Goal: Check status: Check status

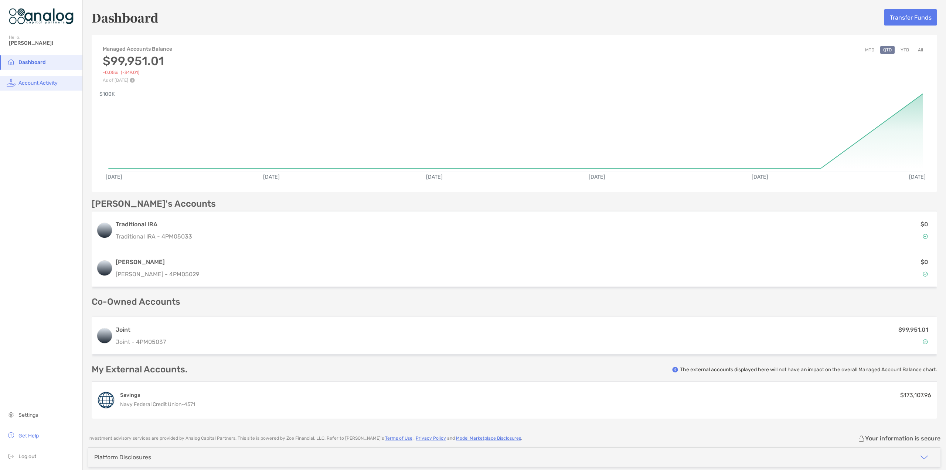
click at [36, 82] on span "Account Activity" at bounding box center [37, 83] width 39 height 6
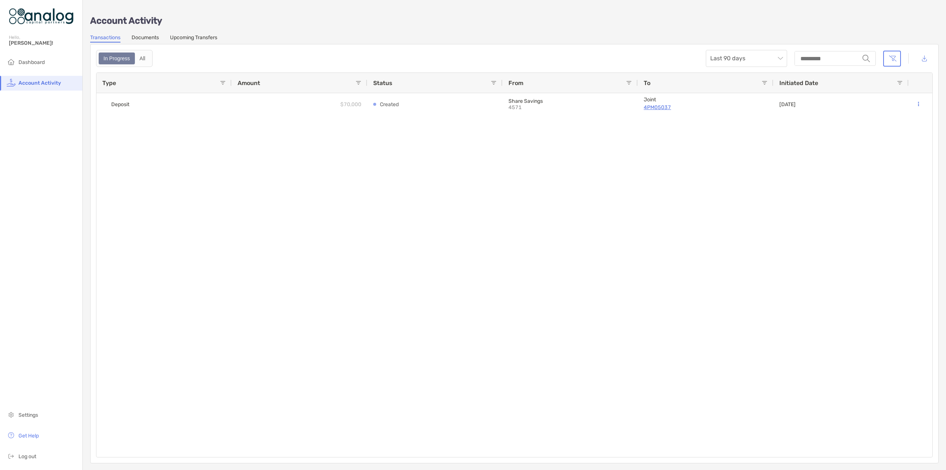
click at [145, 36] on link "Documents" at bounding box center [145, 38] width 27 height 8
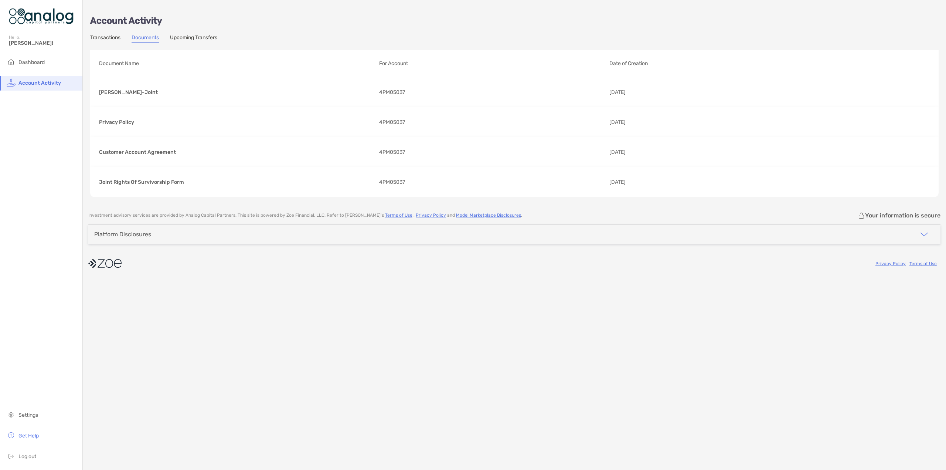
click at [202, 39] on link "Upcoming Transfers" at bounding box center [193, 38] width 47 height 8
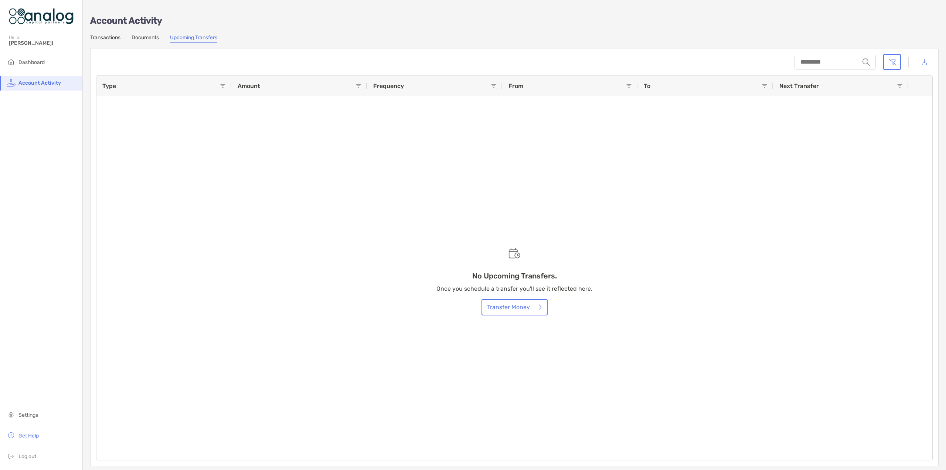
click at [98, 36] on link "Transactions" at bounding box center [105, 38] width 30 height 8
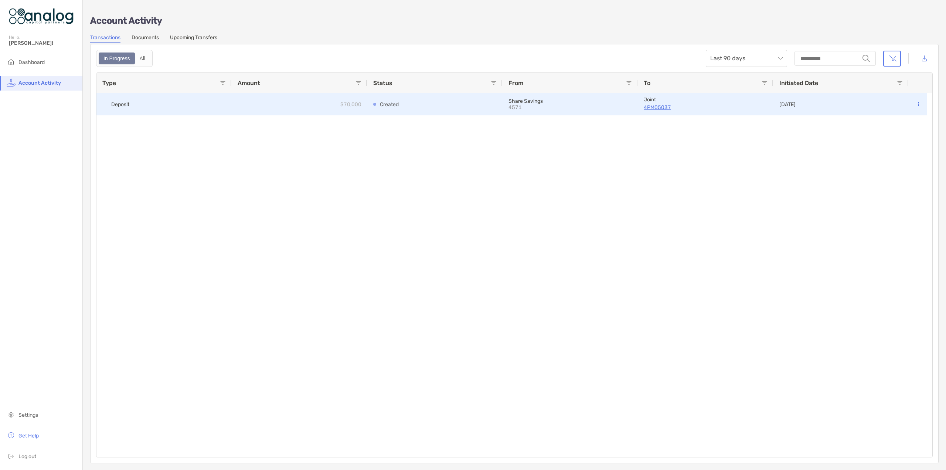
click at [347, 102] on p "$70,000" at bounding box center [350, 104] width 21 height 9
click at [386, 102] on p "Created" at bounding box center [389, 104] width 19 height 9
click at [519, 104] on p "4571" at bounding box center [534, 107] width 52 height 6
click at [659, 105] on p "4PM05037" at bounding box center [706, 107] width 124 height 9
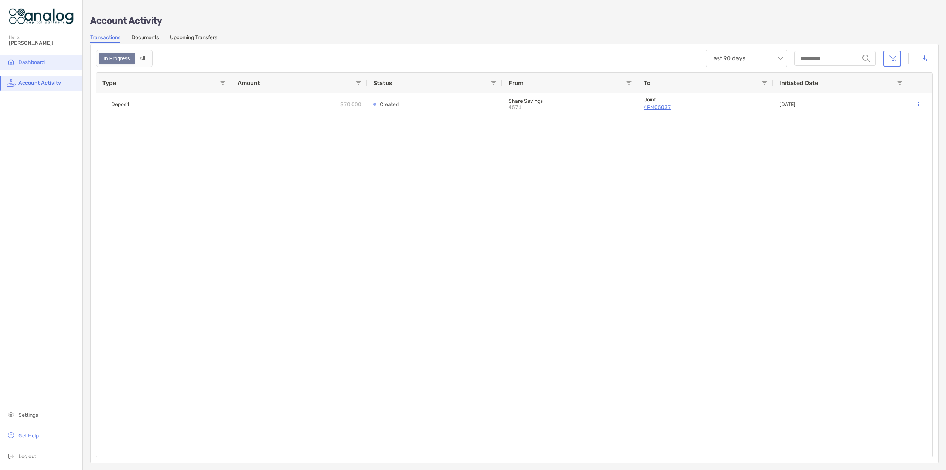
click at [39, 59] on span "Dashboard" at bounding box center [31, 62] width 26 height 6
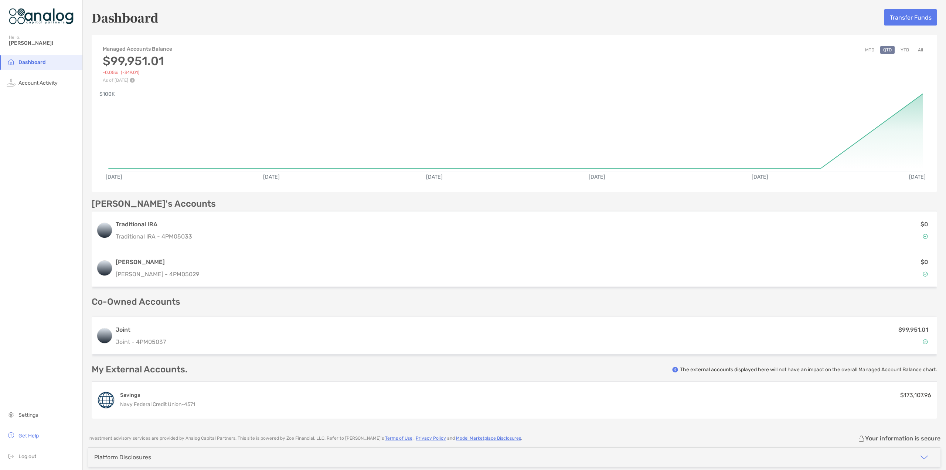
click at [39, 45] on span "[PERSON_NAME]!" at bounding box center [43, 43] width 69 height 6
click at [44, 21] on img at bounding box center [41, 16] width 65 height 27
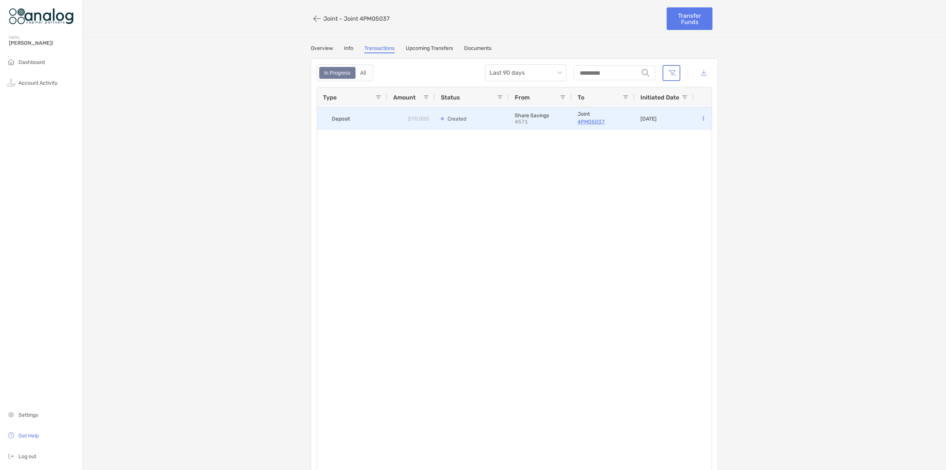
click at [703, 117] on icon at bounding box center [703, 118] width 1 height 5
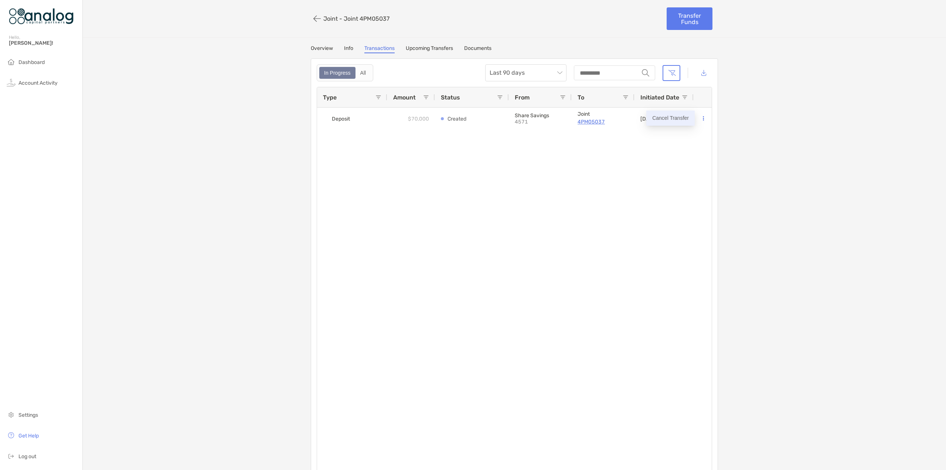
click at [671, 116] on p "Cancel Transfer" at bounding box center [670, 117] width 37 height 9
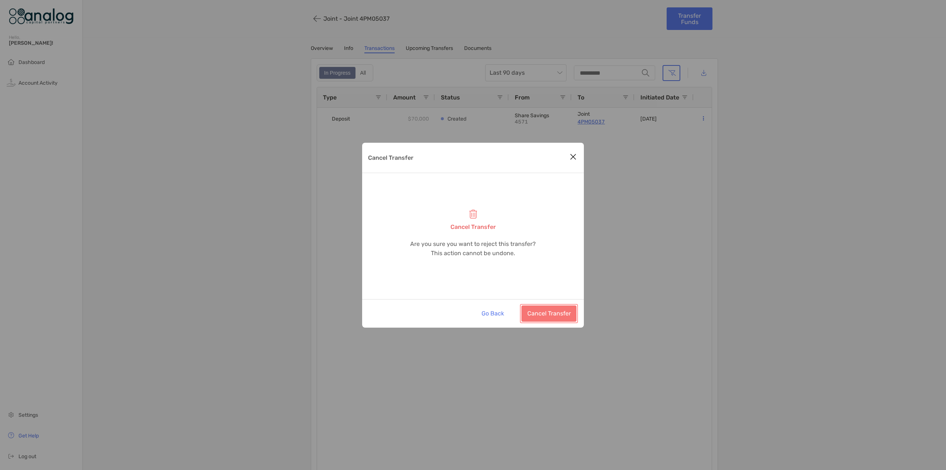
click at [554, 311] on button "Cancel Transfer" at bounding box center [548, 313] width 55 height 16
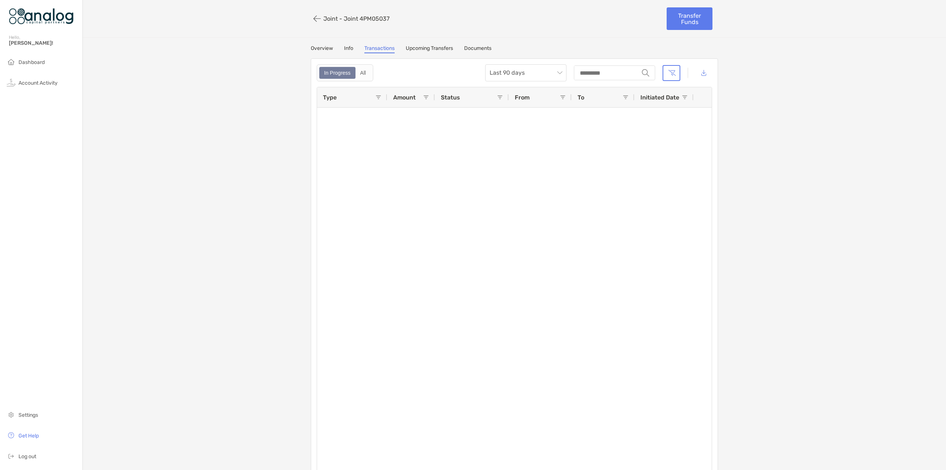
click at [426, 46] on link "Upcoming Transfers" at bounding box center [429, 49] width 47 height 8
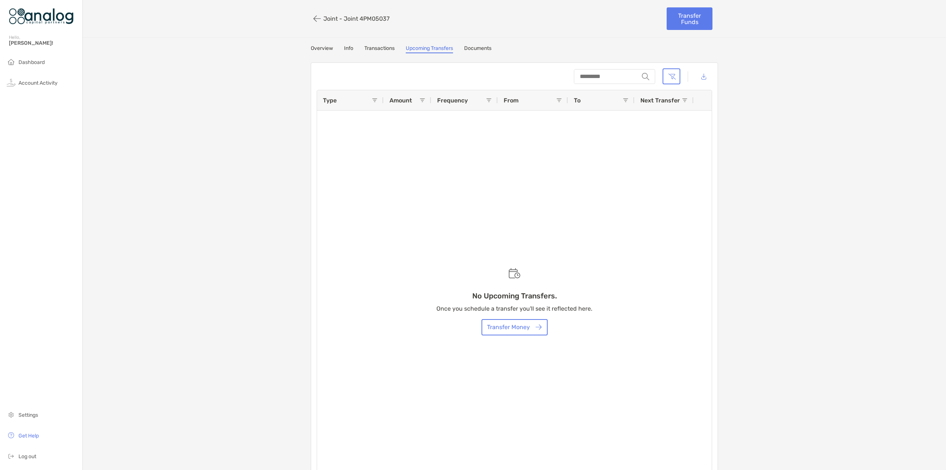
click at [471, 47] on link "Documents" at bounding box center [477, 49] width 27 height 8
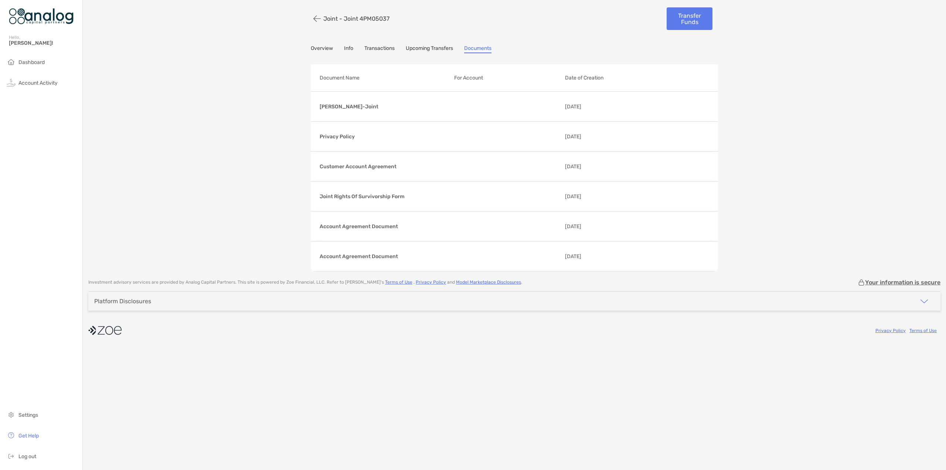
click at [326, 46] on link "Overview" at bounding box center [322, 49] width 22 height 8
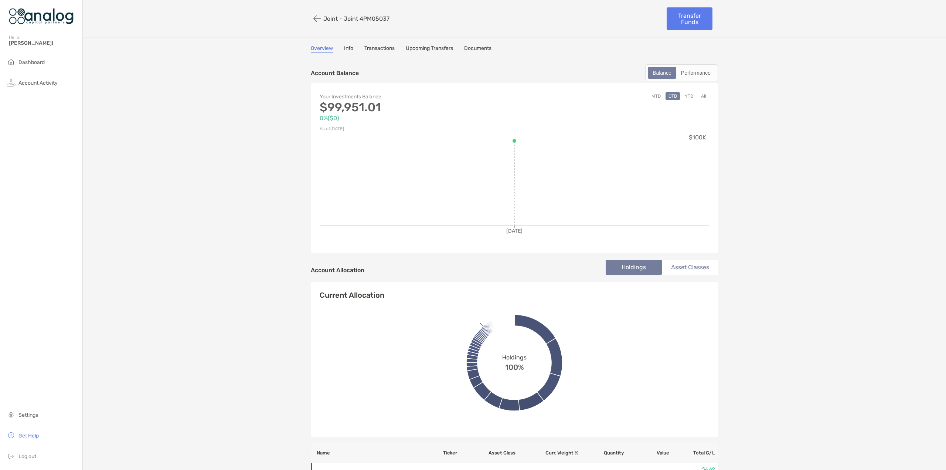
click at [348, 47] on link "Info" at bounding box center [348, 49] width 9 height 8
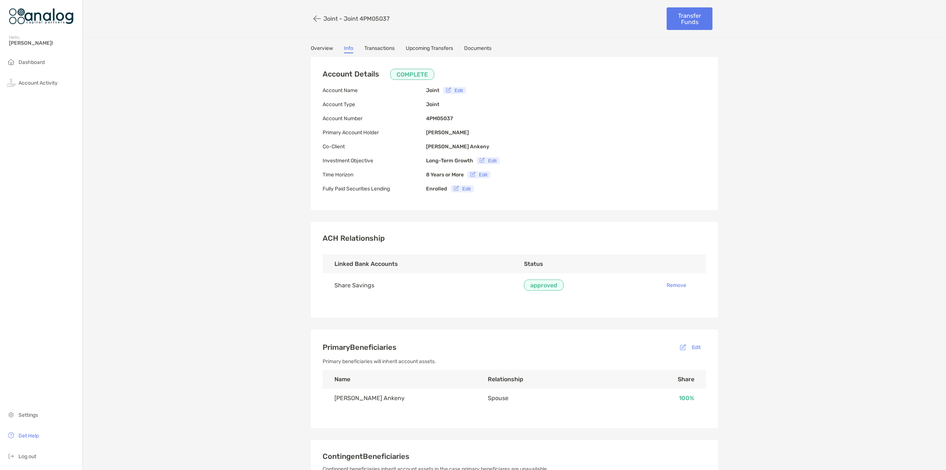
click at [380, 47] on link "Transactions" at bounding box center [379, 49] width 30 height 8
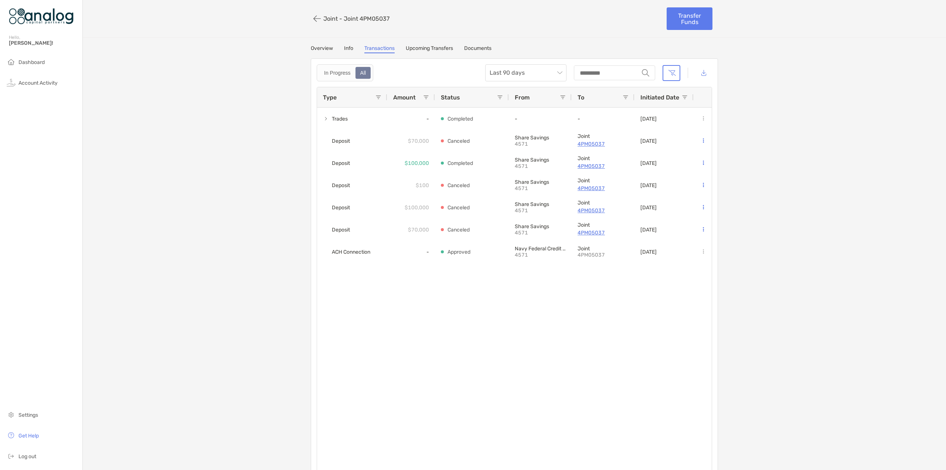
click at [421, 48] on link "Upcoming Transfers" at bounding box center [429, 49] width 47 height 8
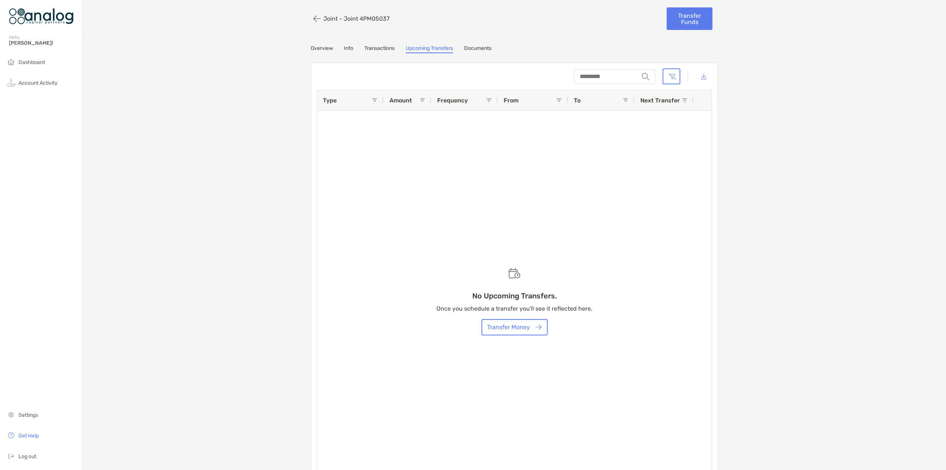
click at [479, 49] on link "Documents" at bounding box center [477, 49] width 27 height 8
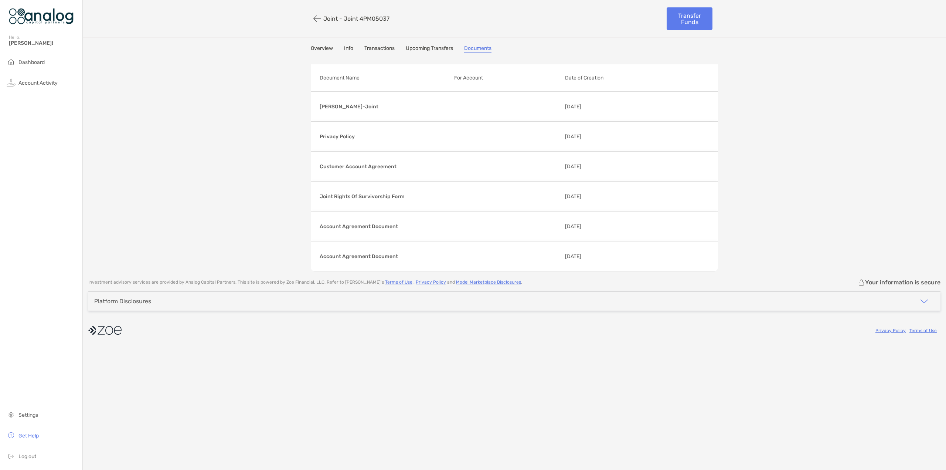
click at [331, 48] on link "Overview" at bounding box center [322, 49] width 22 height 8
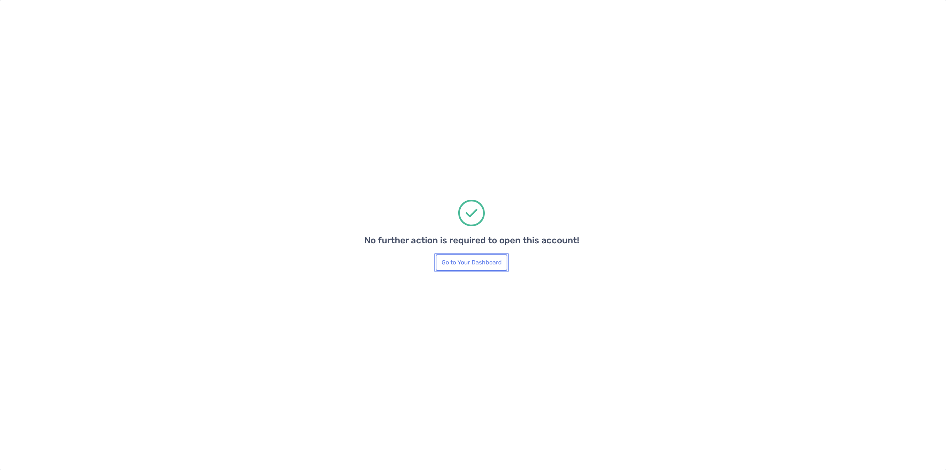
click at [467, 267] on button "Go to Your Dashboard" at bounding box center [472, 262] width 72 height 16
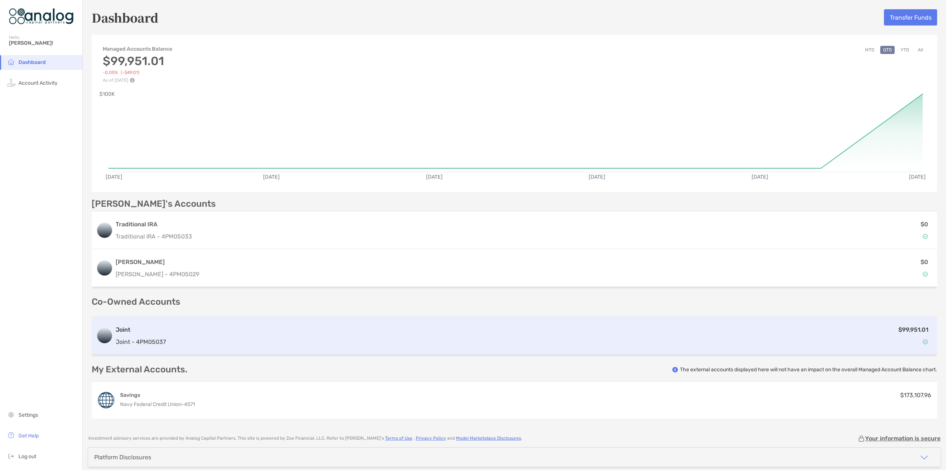
click at [134, 335] on div "Joint Joint - 4PM05037" at bounding box center [141, 335] width 50 height 21
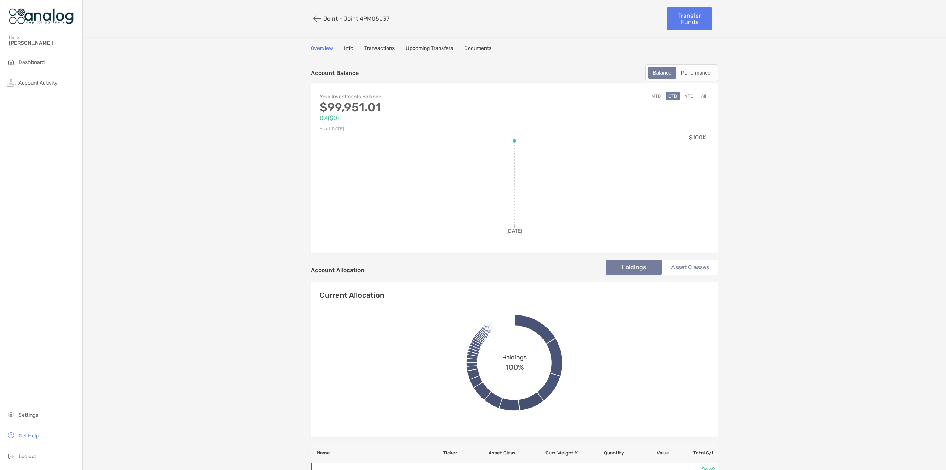
click at [686, 94] on button "YTD" at bounding box center [689, 96] width 14 height 8
click at [690, 76] on div "Performance" at bounding box center [696, 73] width 38 height 10
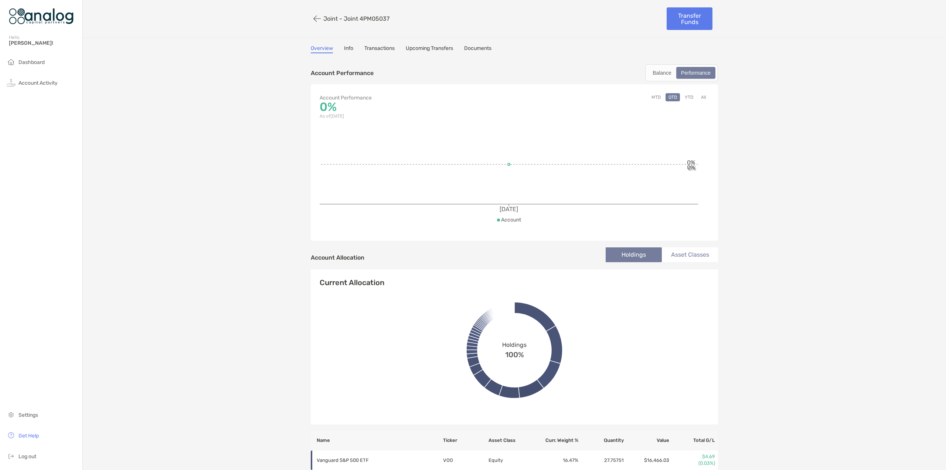
click at [347, 48] on link "Info" at bounding box center [348, 49] width 9 height 8
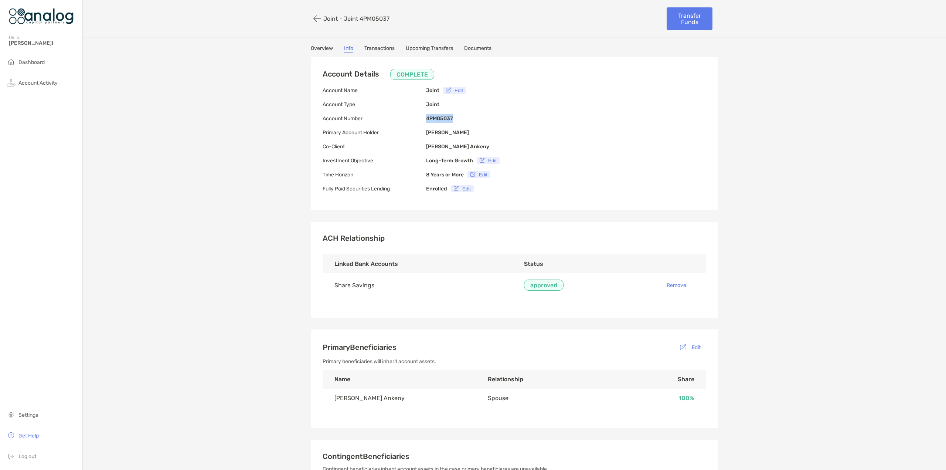
drag, startPoint x: 423, startPoint y: 116, endPoint x: 450, endPoint y: 117, distance: 27.3
click at [450, 117] on div "Account Number 4PM05037" at bounding box center [387, 118] width 130 height 9
copy div "4PM05037"
click at [382, 48] on link "Transactions" at bounding box center [379, 49] width 30 height 8
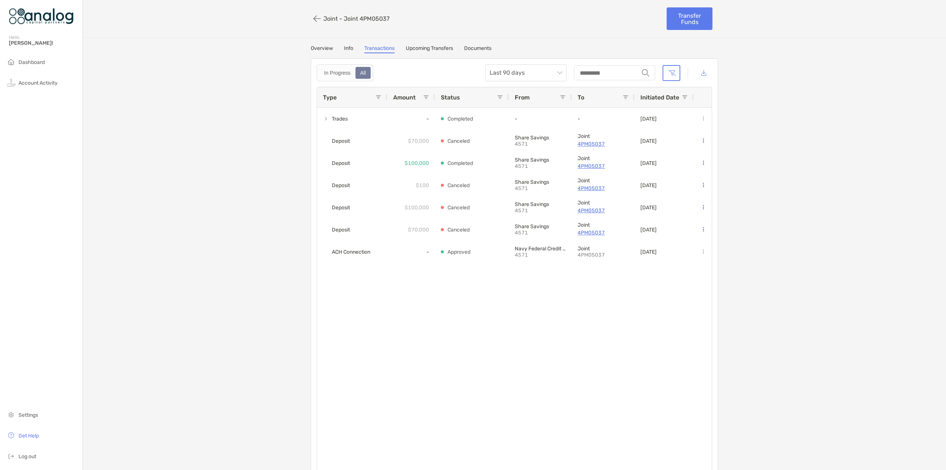
click at [435, 46] on link "Upcoming Transfers" at bounding box center [429, 49] width 47 height 8
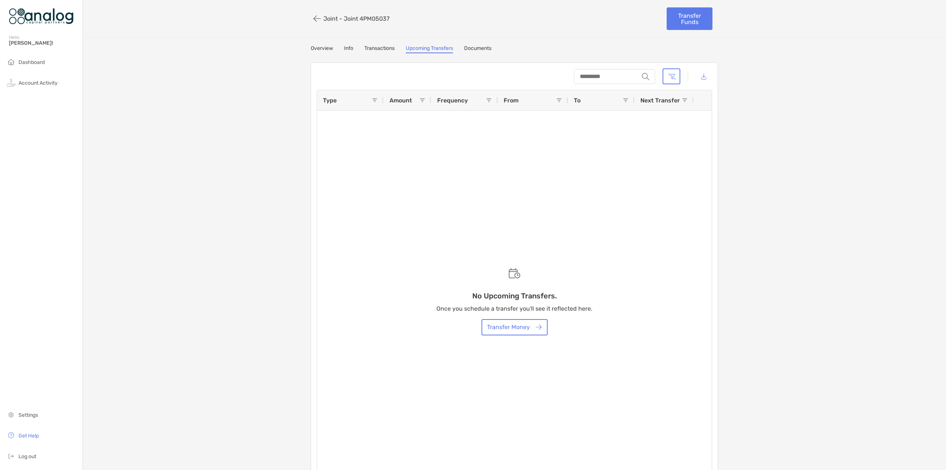
click at [482, 50] on link "Documents" at bounding box center [477, 49] width 27 height 8
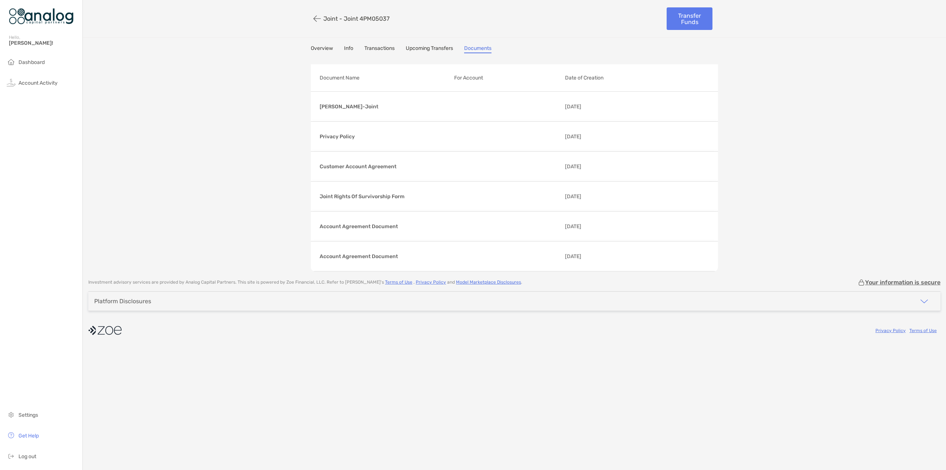
click at [325, 49] on link "Overview" at bounding box center [322, 49] width 22 height 8
